Goal: Check status: Check status

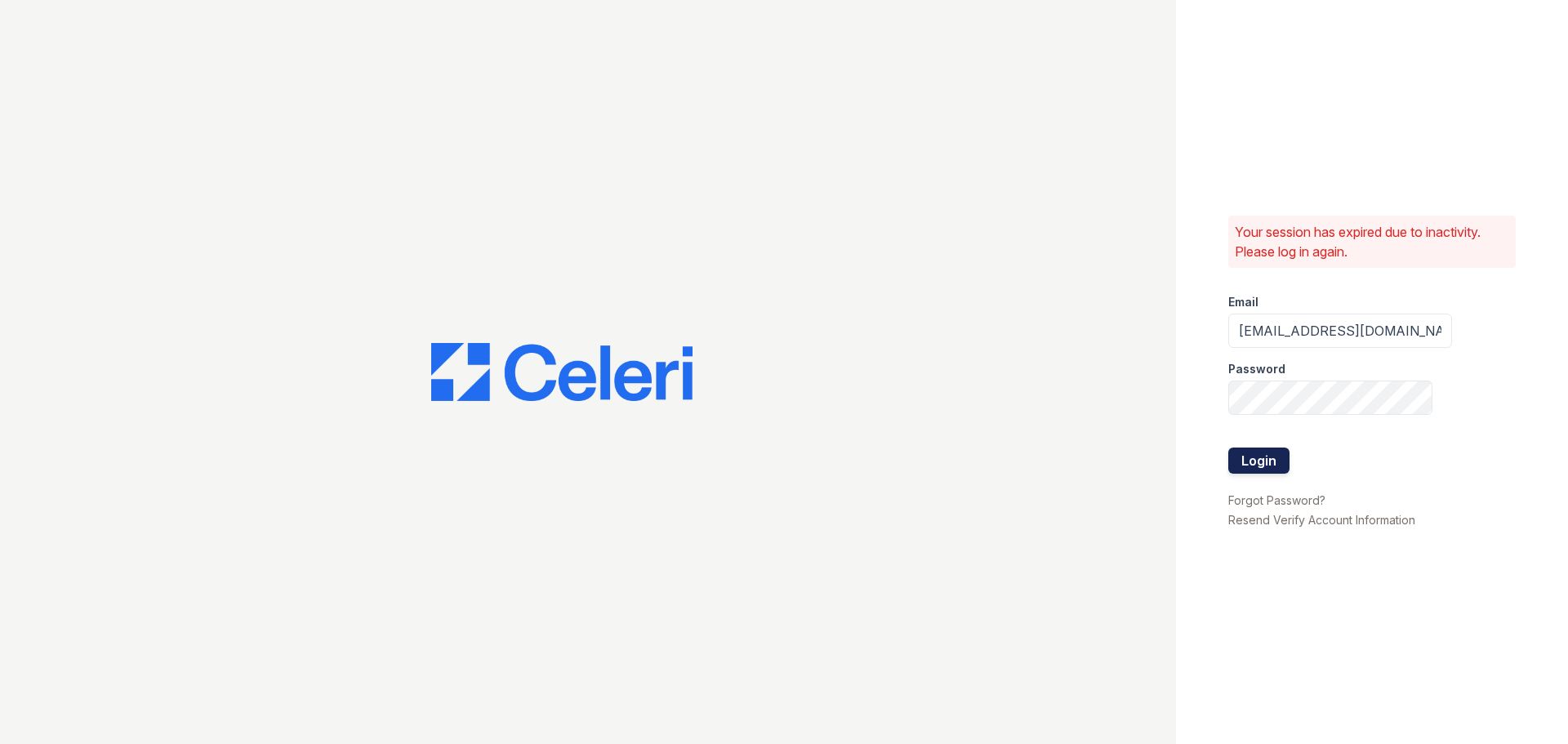
click at [1255, 458] on button "Login" at bounding box center [1259, 460] width 61 height 26
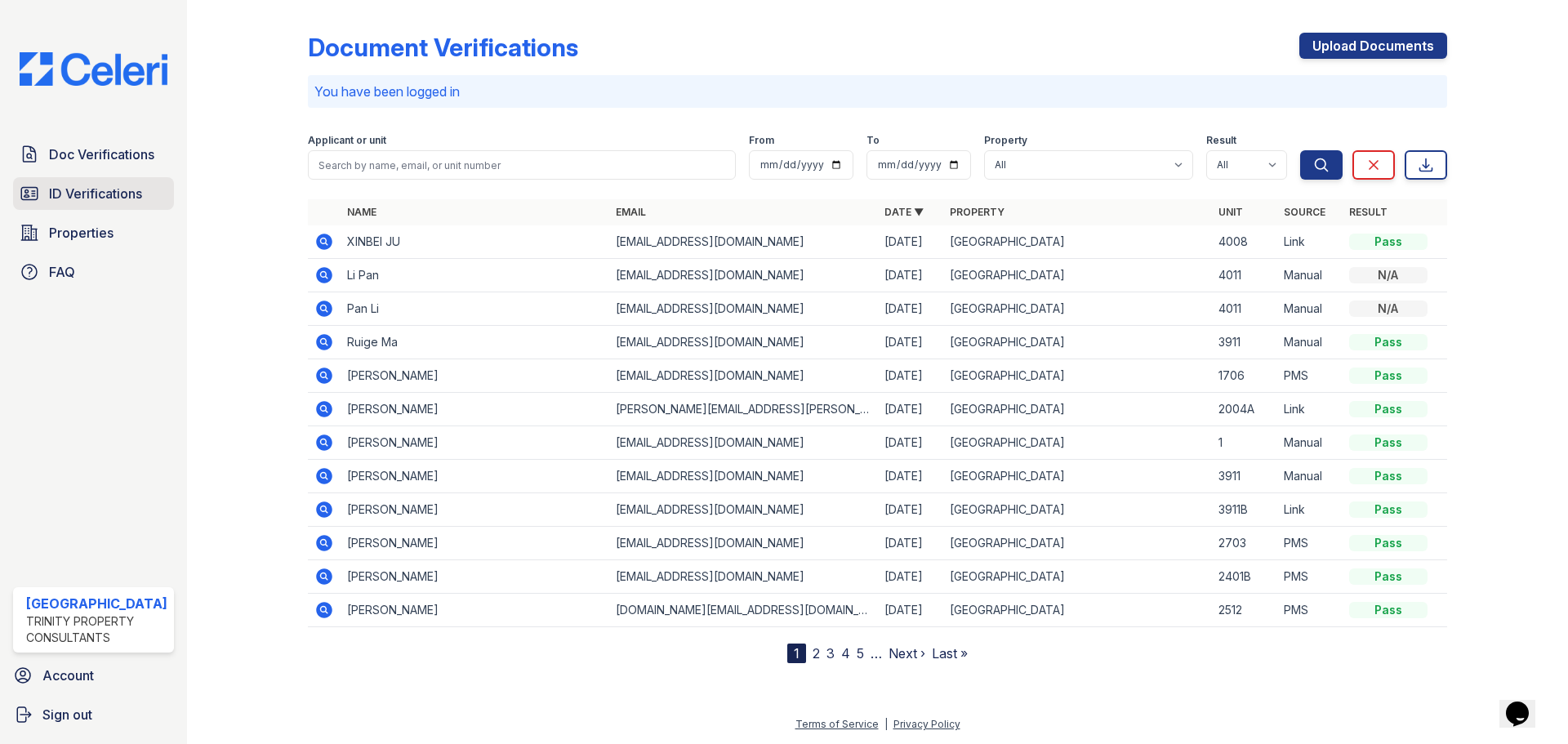
click at [122, 194] on span "ID Verifications" at bounding box center [95, 193] width 93 height 20
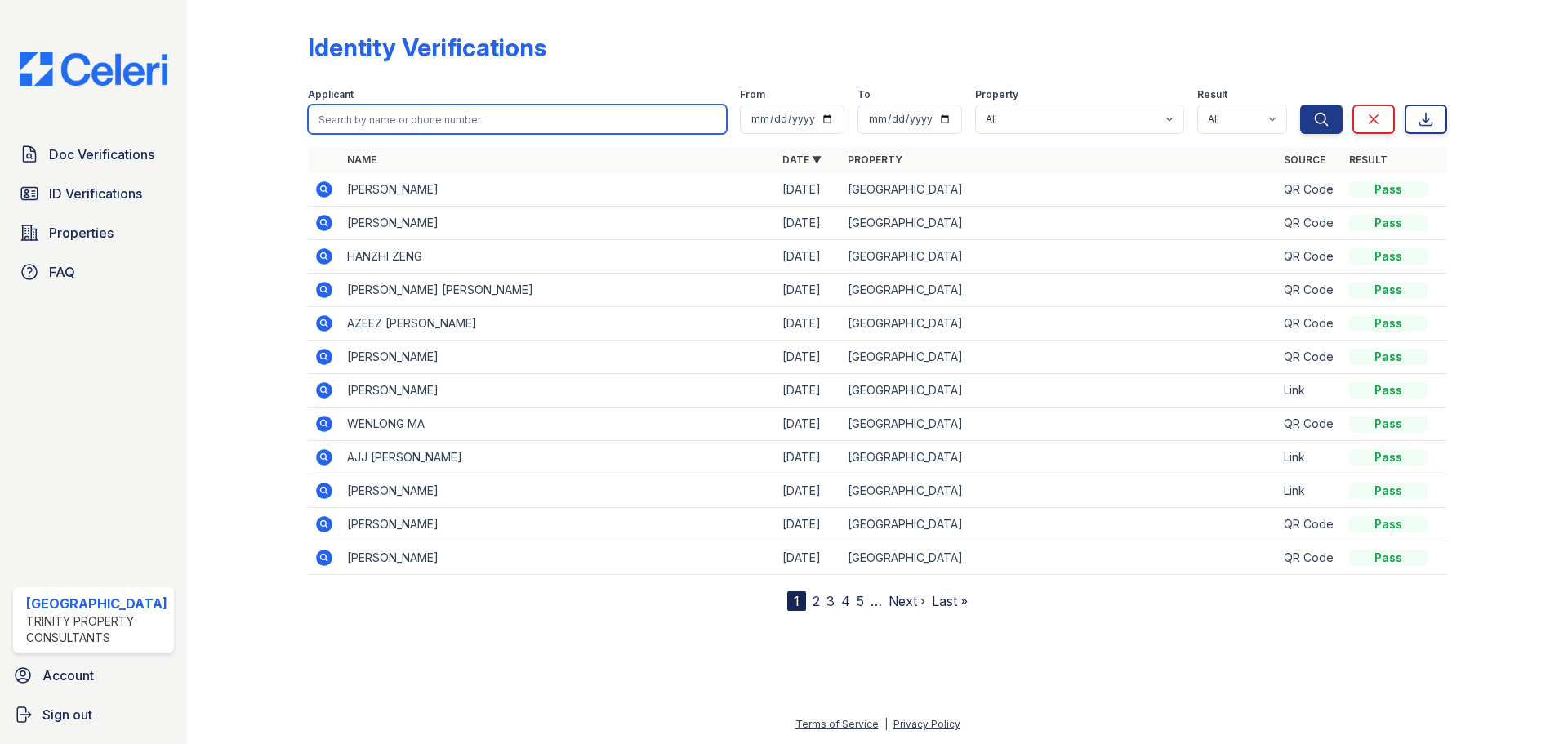
click at [334, 119] on input "search" at bounding box center [517, 119] width 419 height 30
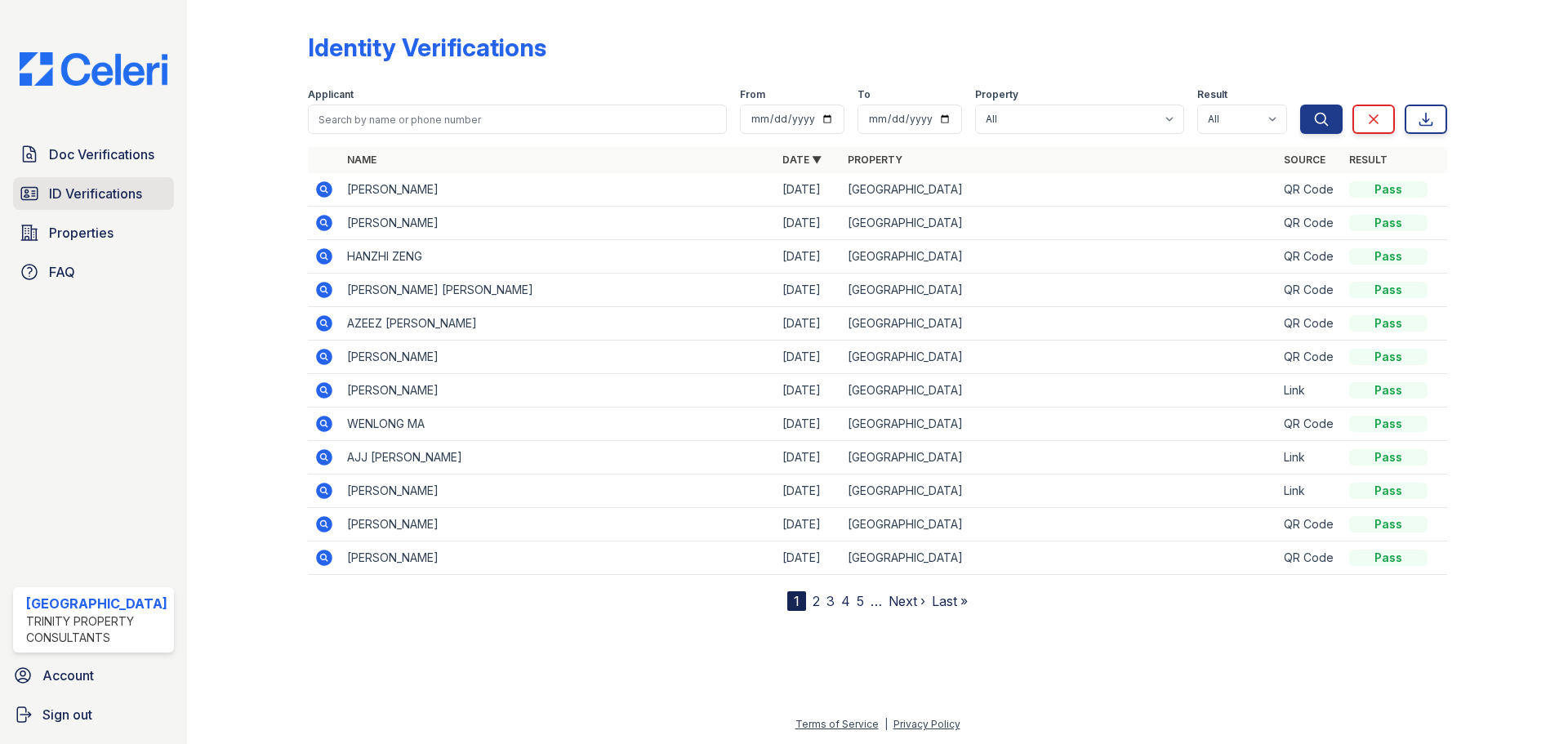
click at [117, 187] on span "ID Verifications" at bounding box center [95, 193] width 93 height 20
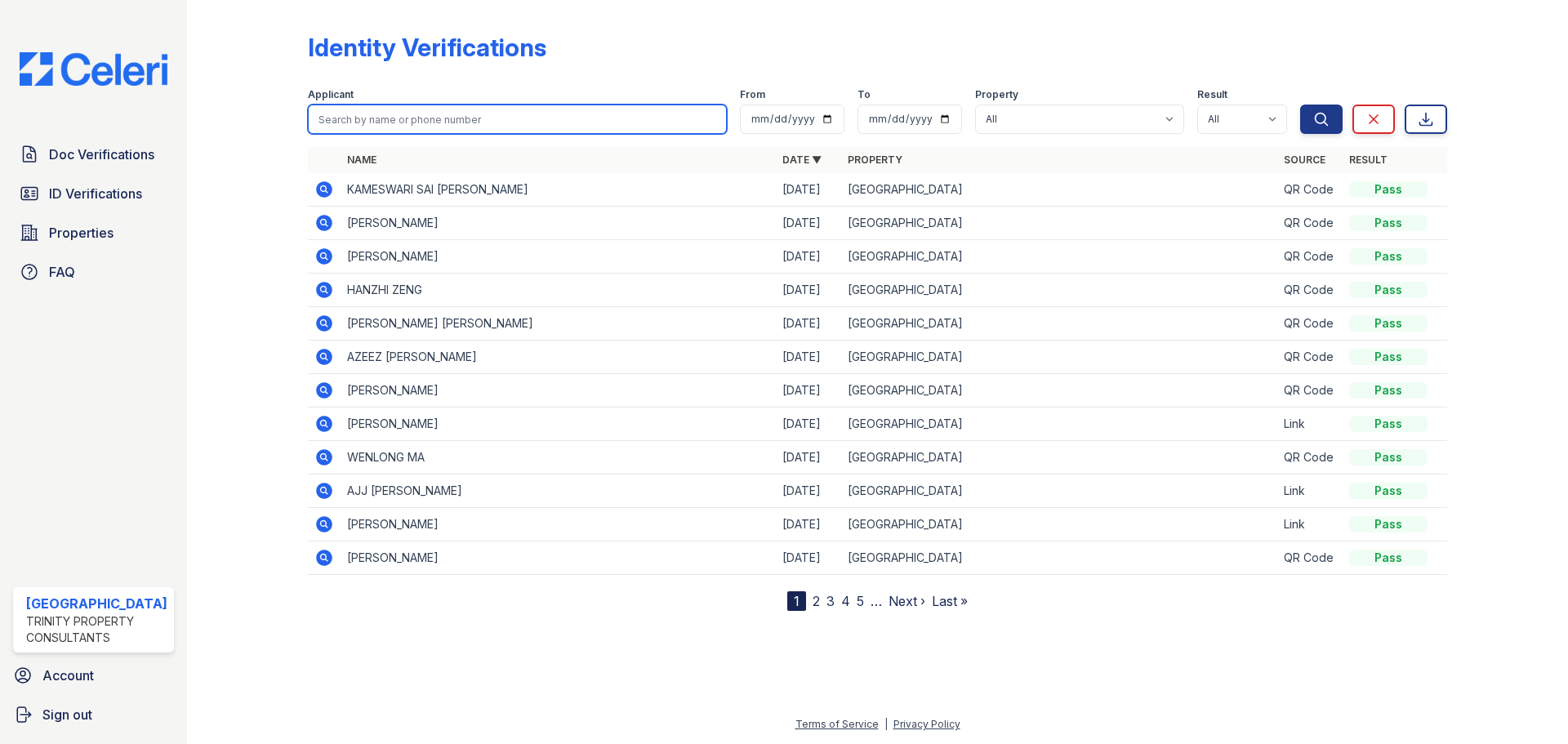
click at [317, 115] on input "search" at bounding box center [517, 119] width 419 height 30
type input "cathy axberg"
click at [1300, 105] on button "Search" at bounding box center [1321, 119] width 43 height 30
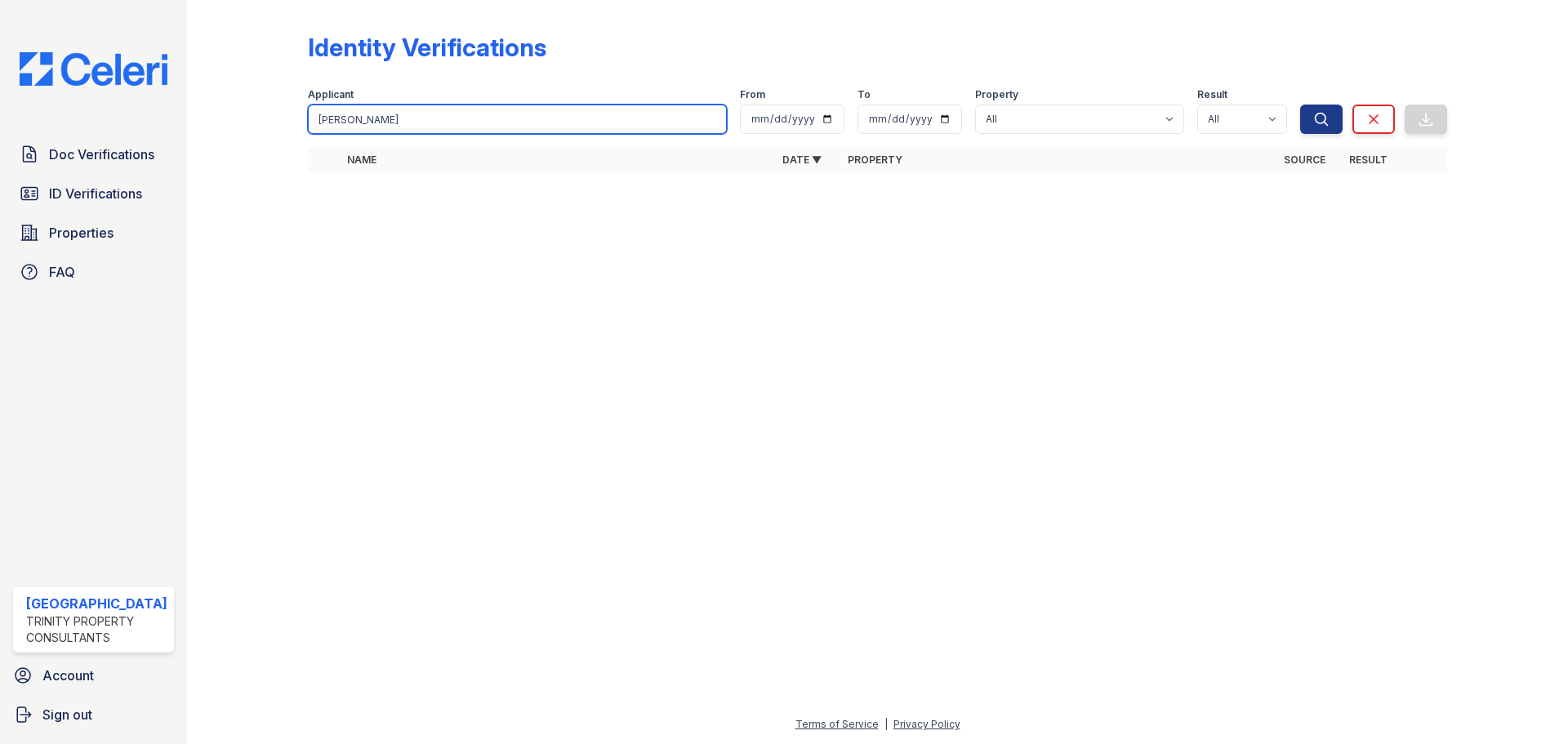
drag, startPoint x: 391, startPoint y: 125, endPoint x: 212, endPoint y: 91, distance: 182.2
click at [214, 91] on div "Identity Verifications Filter Applicant cathy axberg From To Property All Arriv…" at bounding box center [878, 107] width 1329 height 215
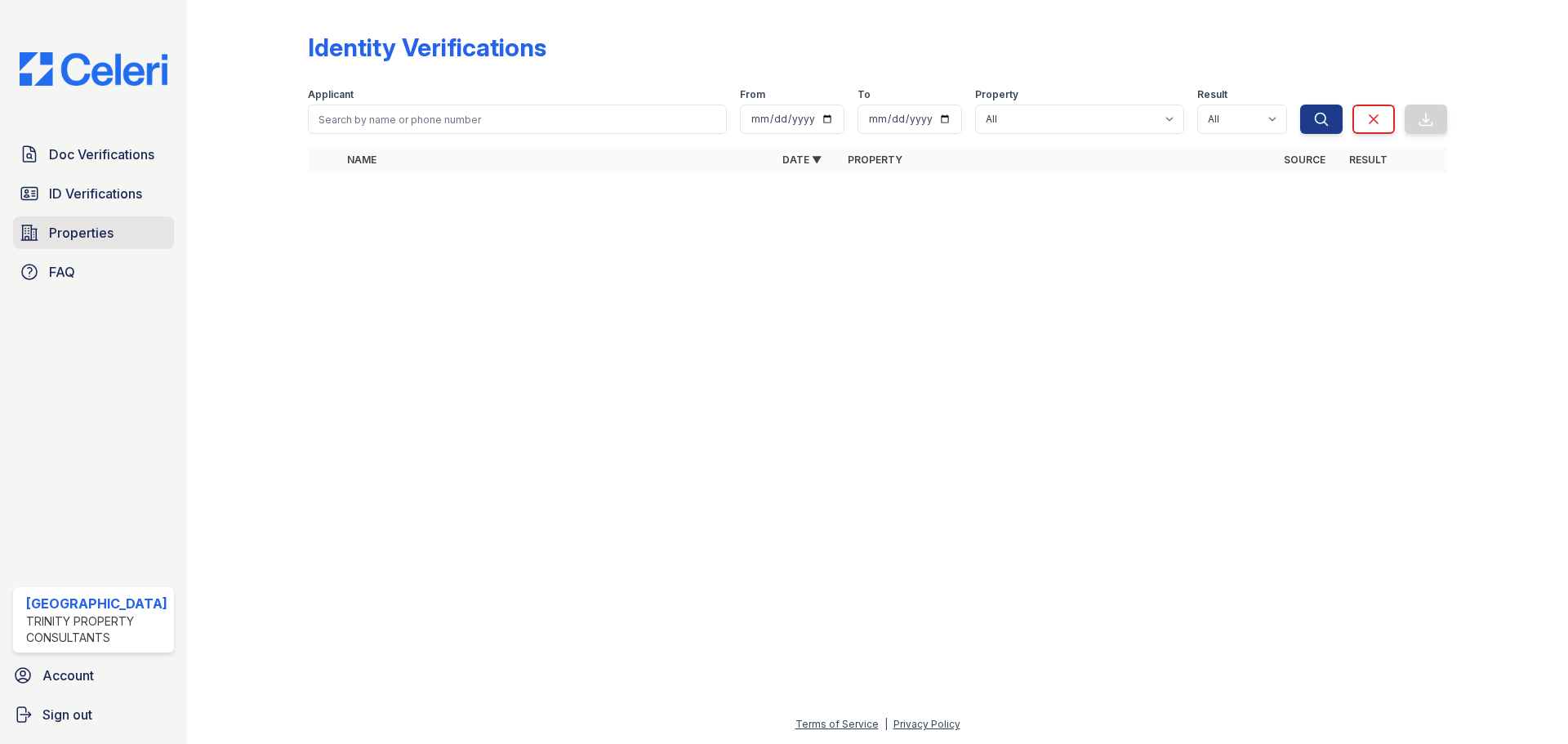
click at [81, 226] on span "Properties" at bounding box center [82, 232] width 65 height 20
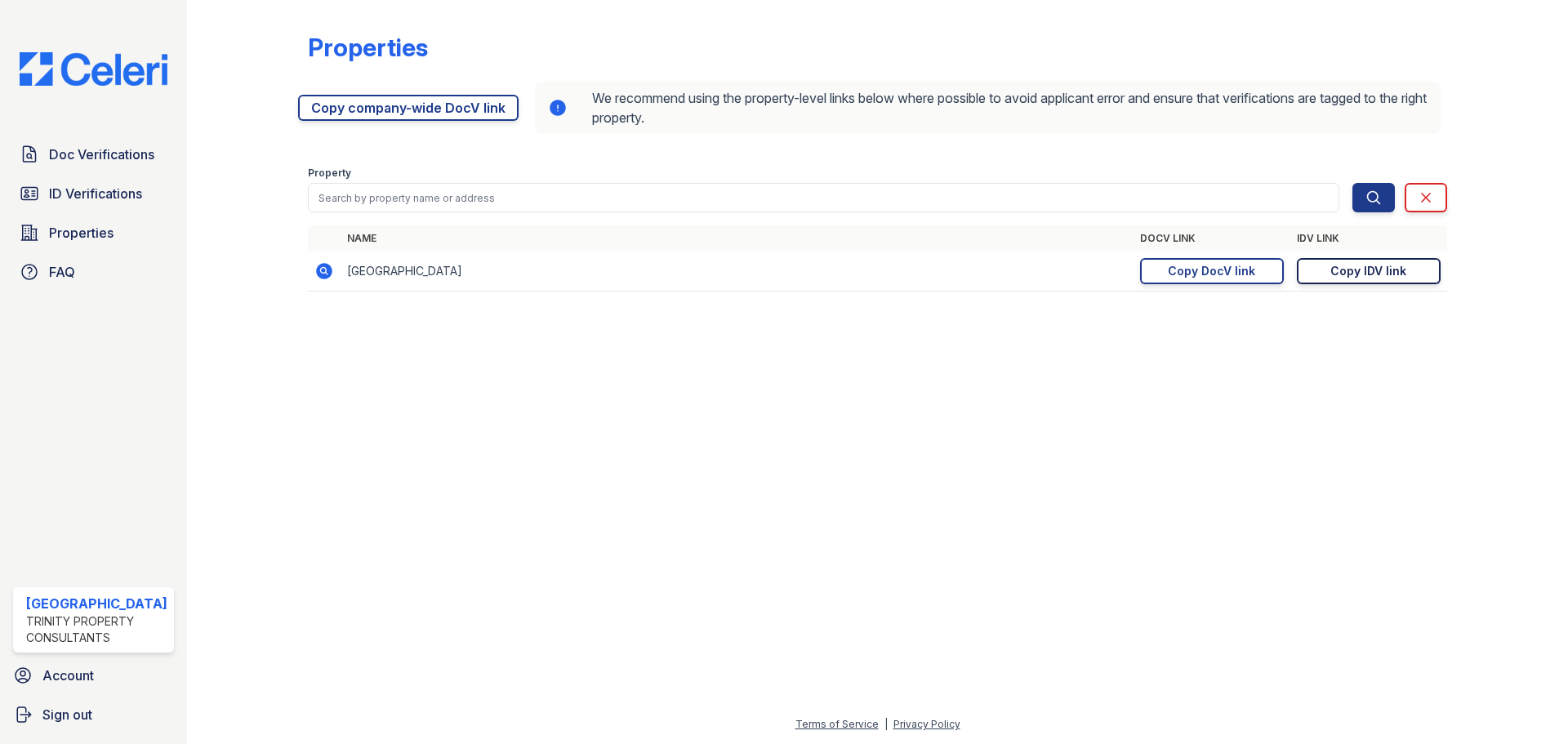
click at [1424, 275] on link "Copy IDV link Copy link" at bounding box center [1369, 270] width 144 height 26
click at [86, 194] on span "ID Verifications" at bounding box center [95, 193] width 93 height 20
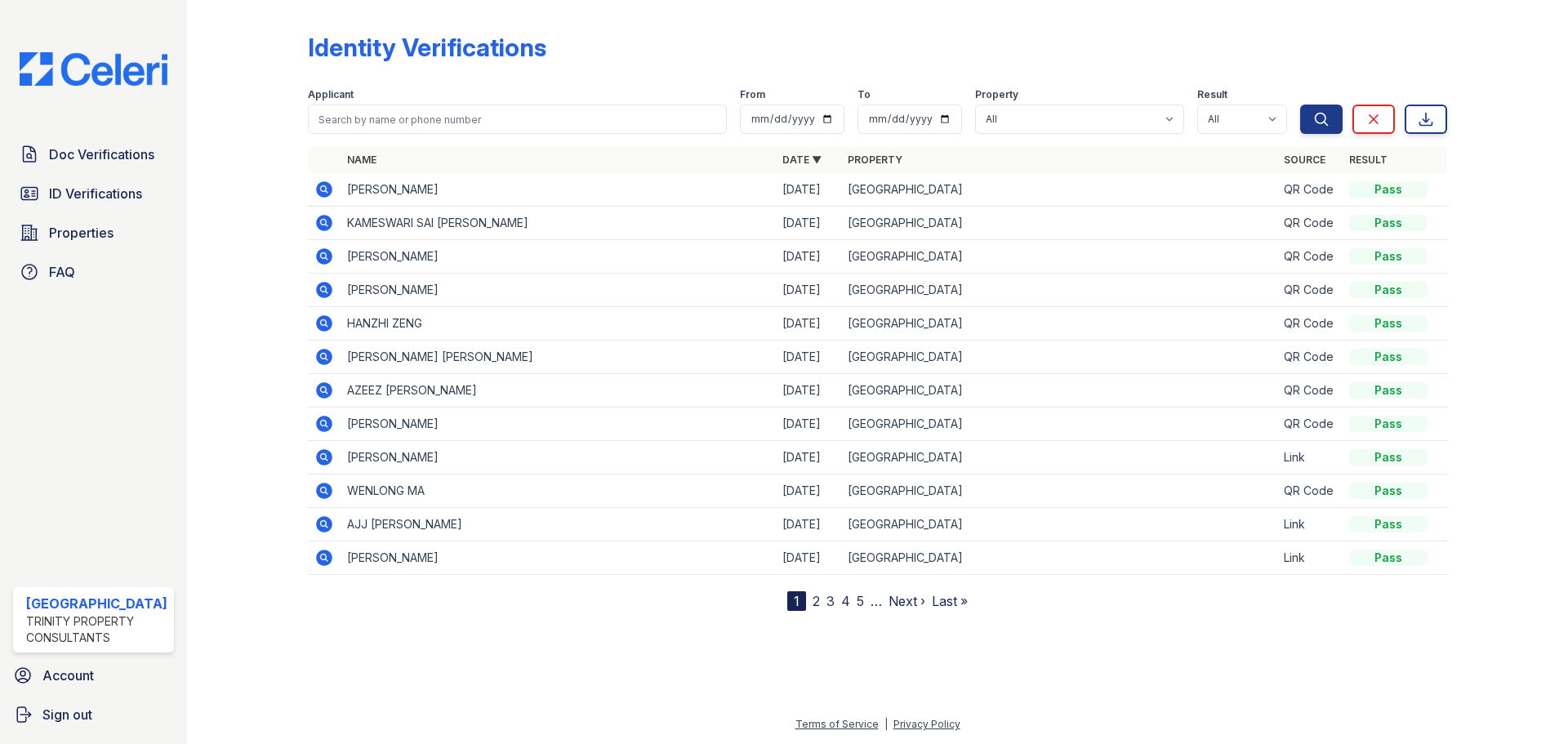
click at [324, 187] on icon at bounding box center [324, 189] width 20 height 20
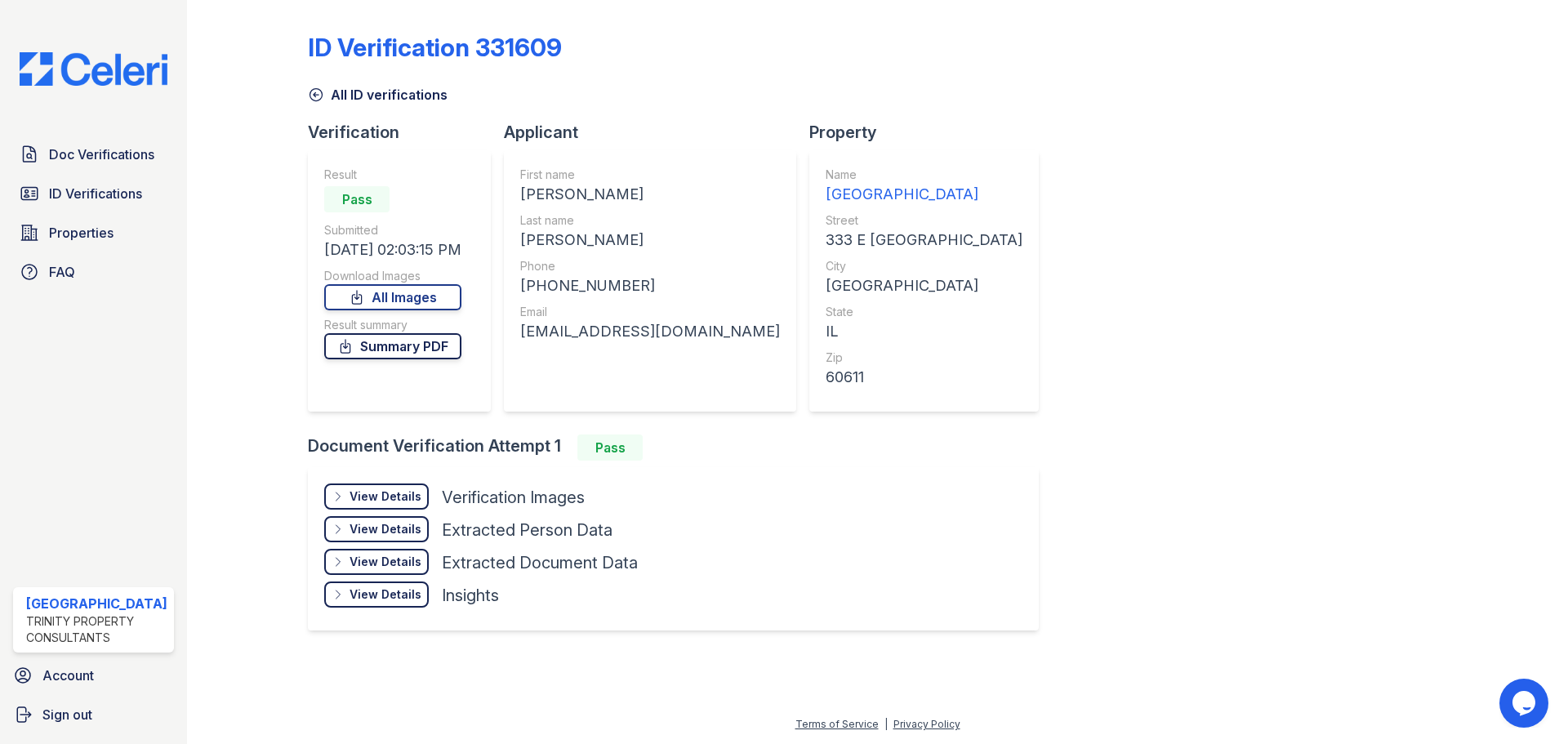
click at [404, 352] on link "Summary PDF" at bounding box center [392, 346] width 137 height 26
click at [379, 287] on link "All Images" at bounding box center [392, 297] width 137 height 26
click at [90, 186] on span "ID Verifications" at bounding box center [95, 193] width 93 height 20
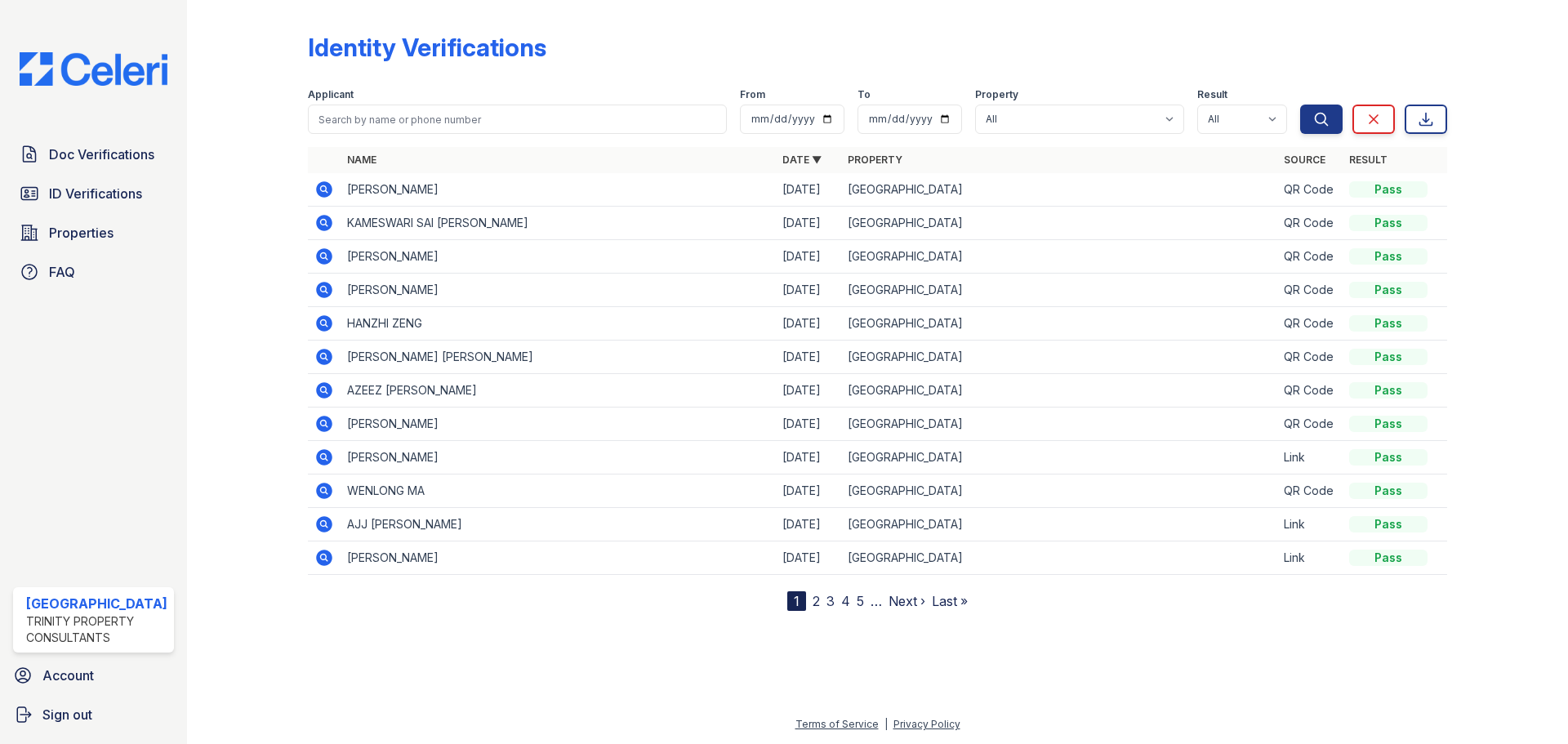
click at [326, 221] on icon at bounding box center [324, 223] width 16 height 16
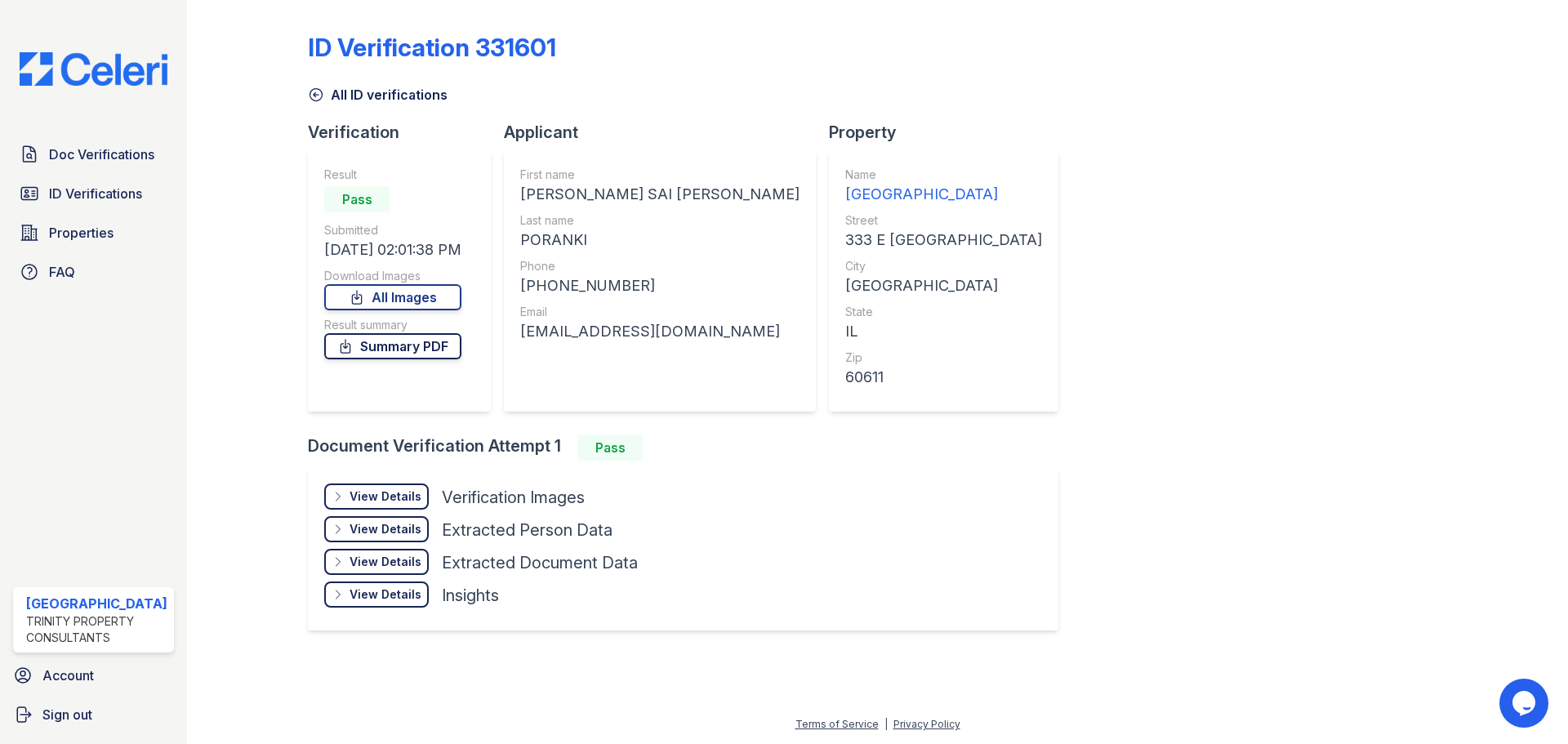
click at [386, 344] on link "Summary PDF" at bounding box center [392, 346] width 137 height 26
click at [375, 298] on link "All Images" at bounding box center [392, 297] width 137 height 26
click at [81, 189] on span "ID Verifications" at bounding box center [95, 193] width 93 height 20
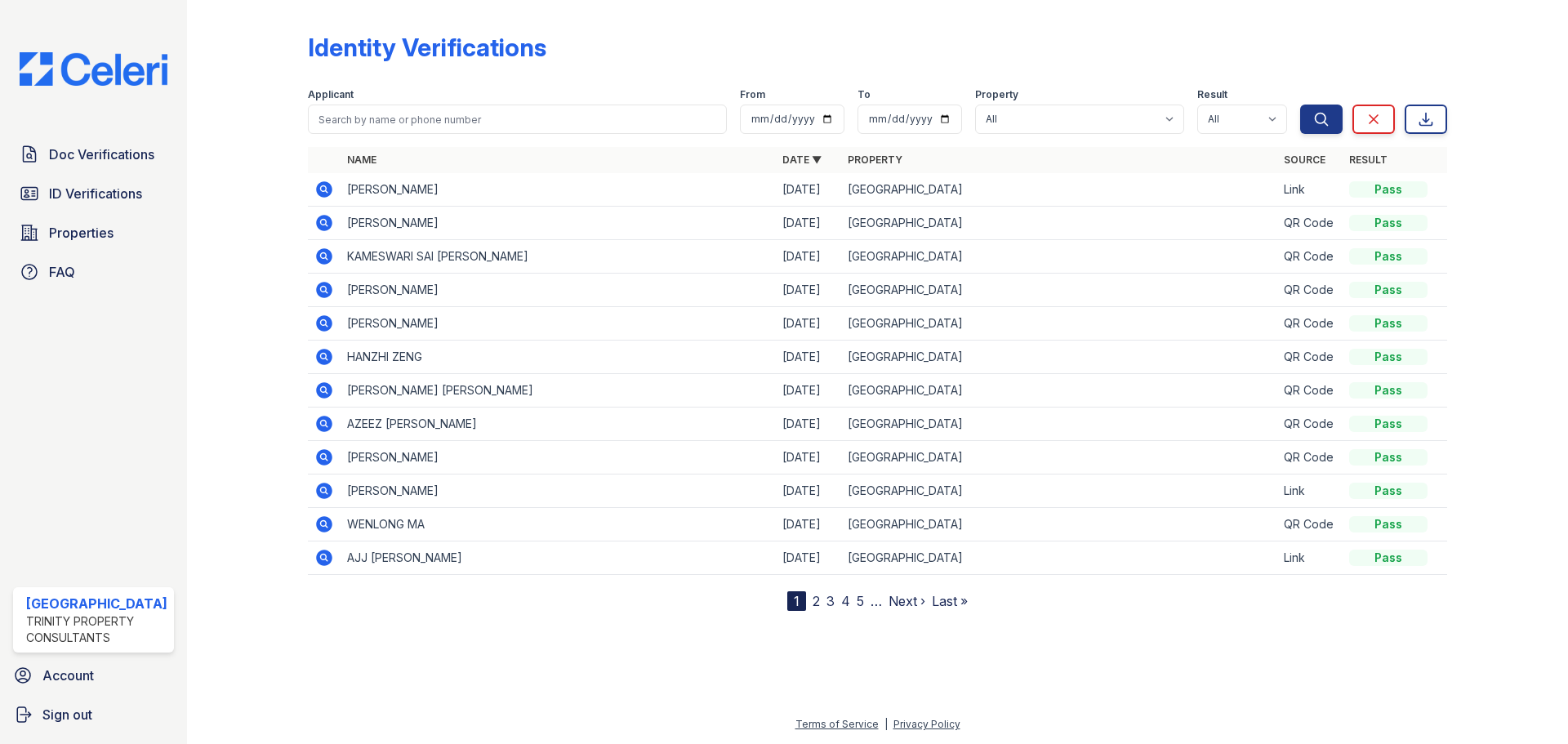
click at [319, 193] on icon at bounding box center [324, 189] width 16 height 16
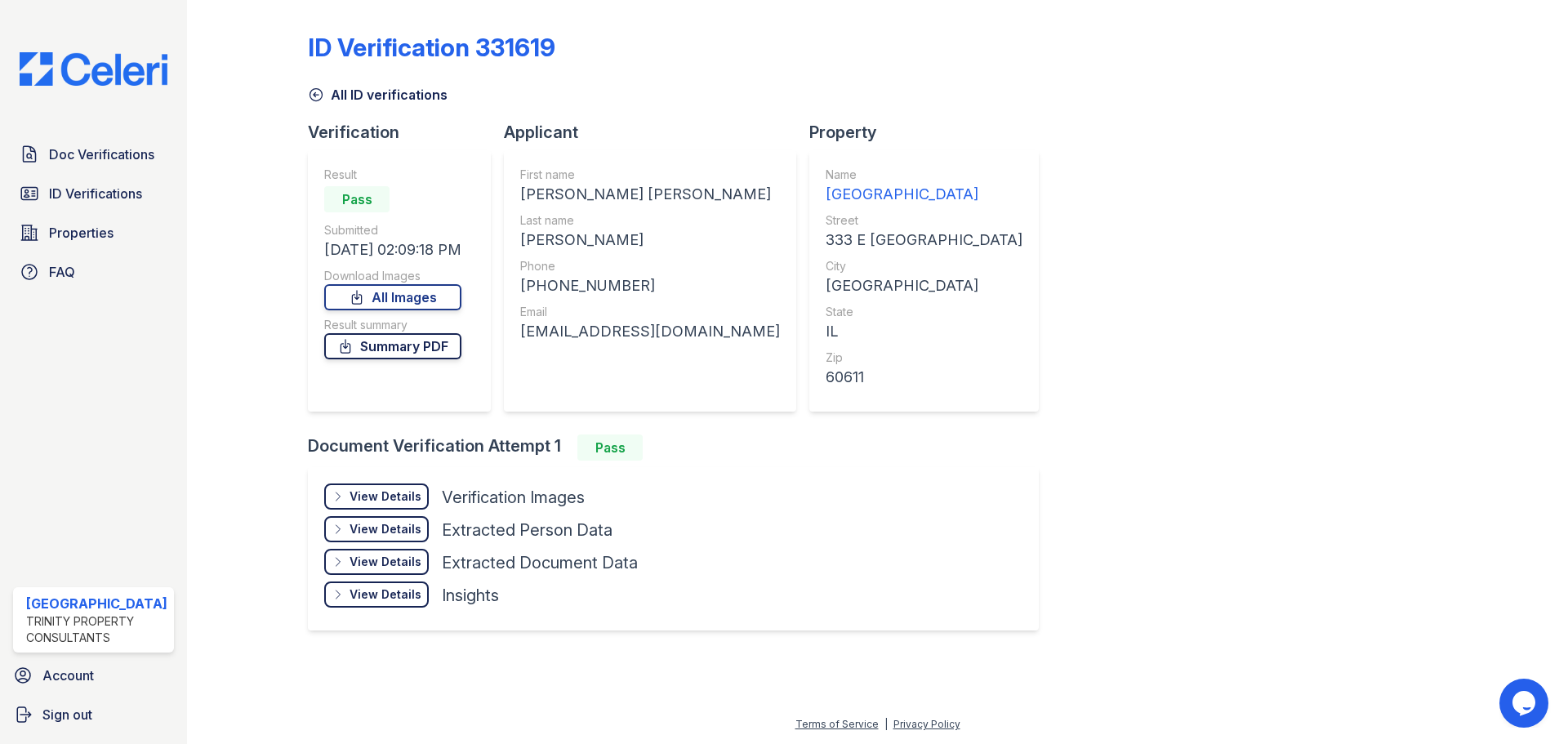
click at [411, 346] on link "Summary PDF" at bounding box center [392, 346] width 137 height 26
click at [379, 298] on link "All Images" at bounding box center [392, 297] width 137 height 26
